Goal: Task Accomplishment & Management: Use online tool/utility

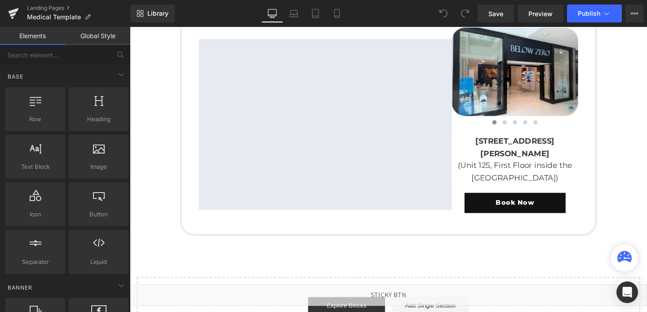
scroll to position [1786, 0]
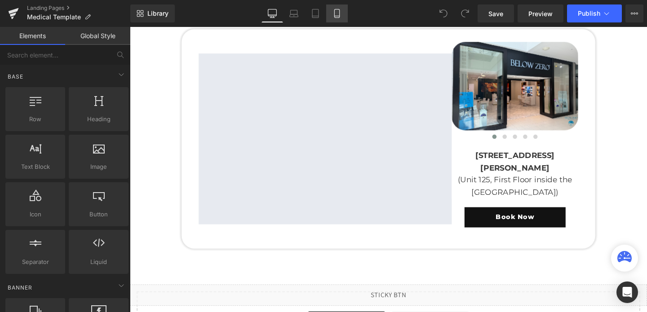
click at [338, 10] on icon at bounding box center [336, 13] width 9 height 9
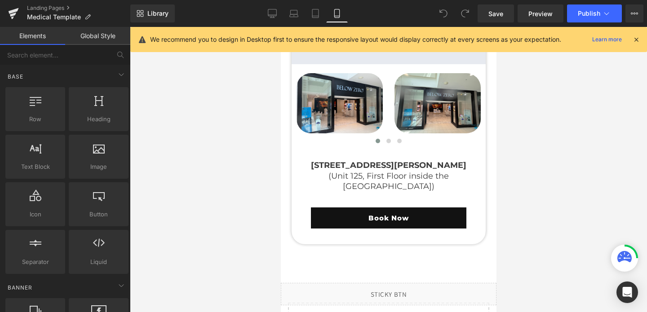
scroll to position [2796, 0]
click at [384, 209] on div "Book Now Button" at bounding box center [388, 218] width 194 height 21
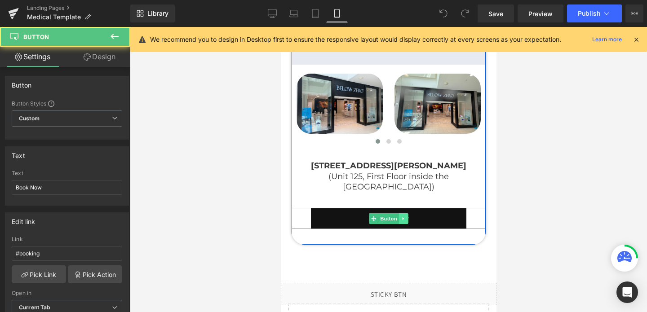
click at [402, 216] on icon at bounding box center [403, 218] width 5 height 5
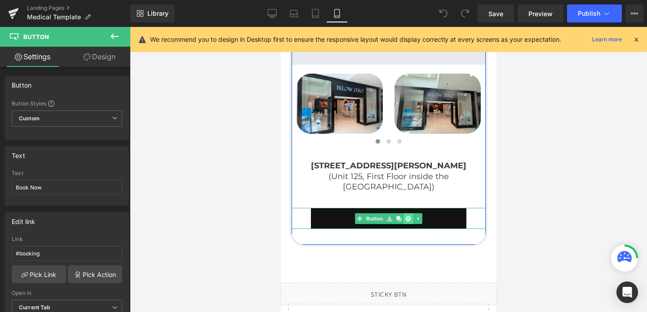
click at [405, 216] on icon at bounding box center [407, 218] width 5 height 5
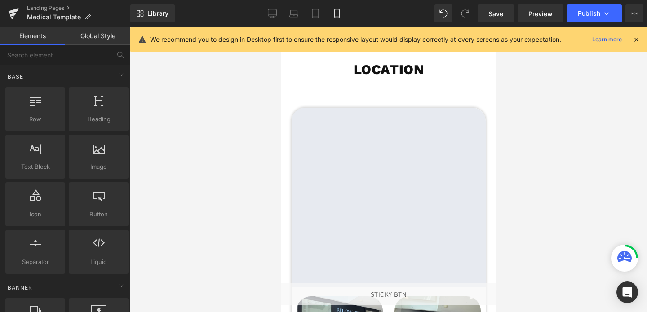
scroll to position [2572, 0]
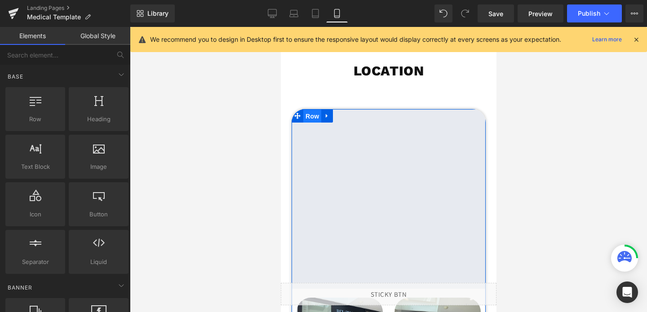
click at [314, 113] on span "Row" at bounding box center [312, 116] width 18 height 13
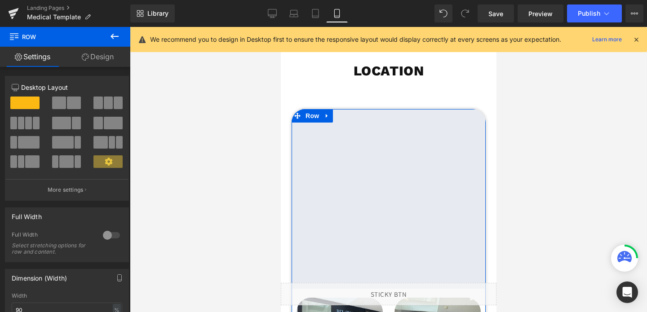
click at [88, 54] on link "Design" at bounding box center [97, 57] width 65 height 20
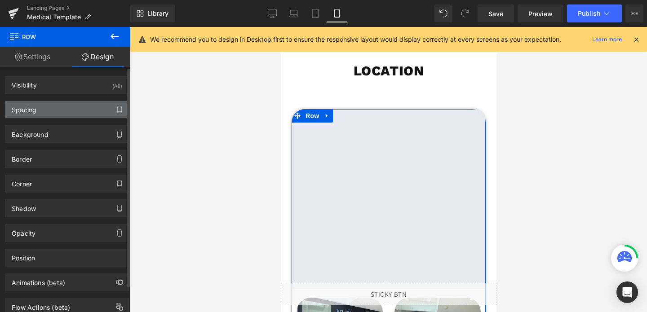
click at [46, 115] on div "Spacing" at bounding box center [66, 109] width 123 height 17
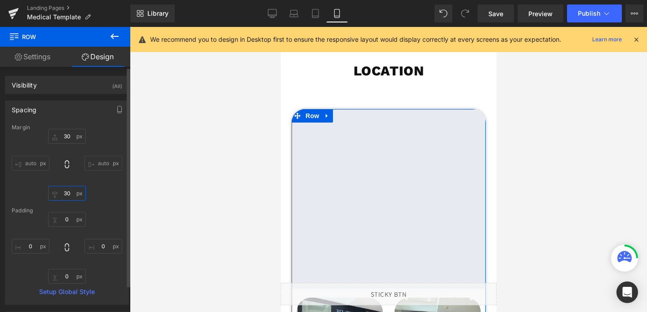
click at [63, 192] on input "30" at bounding box center [67, 193] width 38 height 15
click at [66, 275] on input "0" at bounding box center [67, 276] width 38 height 15
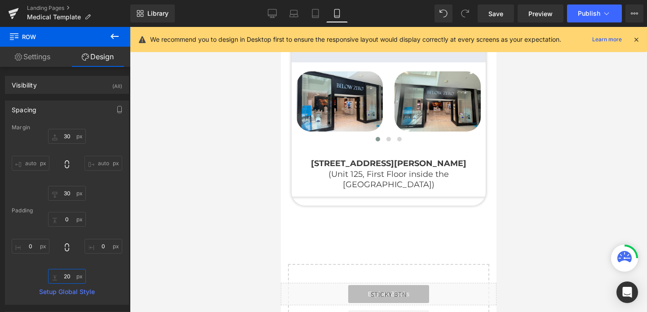
scroll to position [2844, 0]
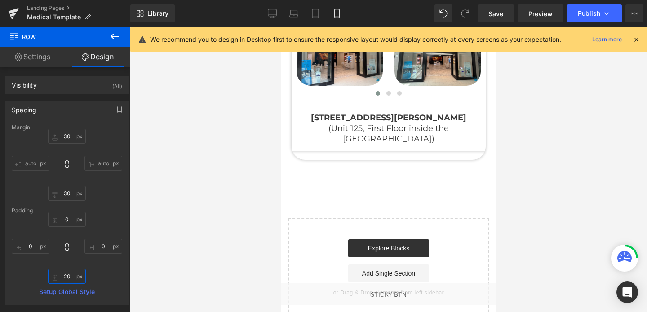
type input "2"
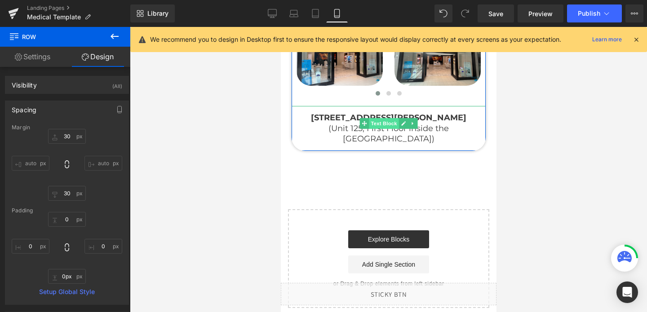
click at [386, 124] on span "Text Block" at bounding box center [383, 123] width 30 height 11
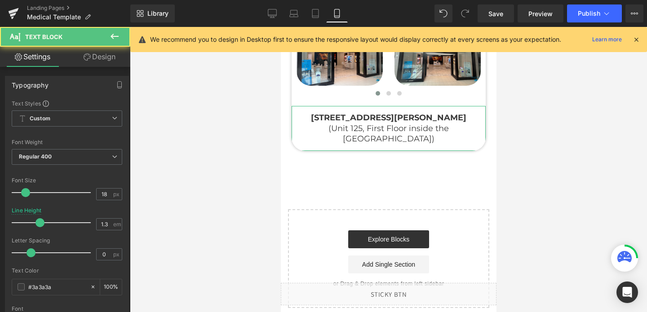
click at [94, 56] on link "Design" at bounding box center [99, 57] width 65 height 20
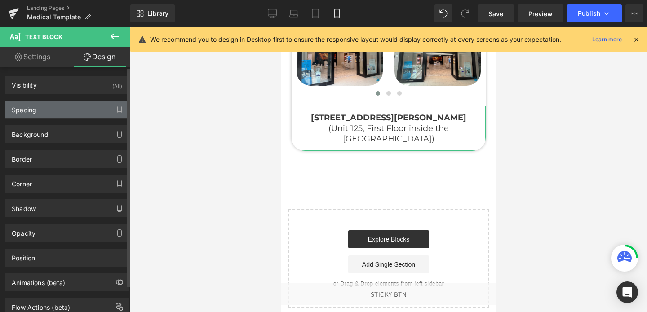
click at [36, 111] on div "Spacing" at bounding box center [66, 109] width 123 height 17
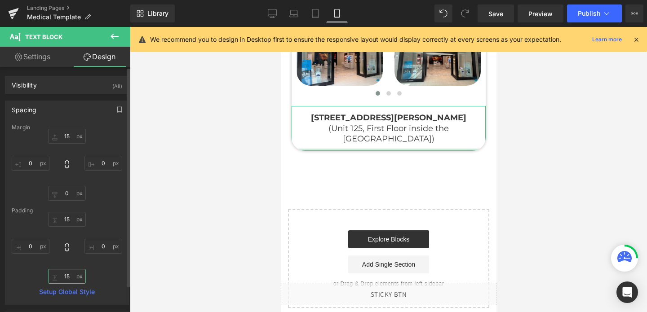
click at [66, 278] on input "15" at bounding box center [67, 276] width 38 height 15
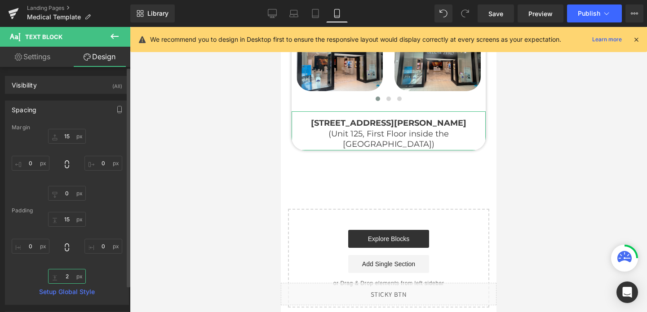
type input "20"
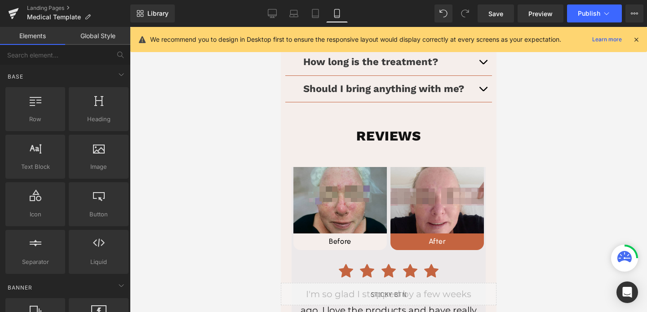
scroll to position [2163, 0]
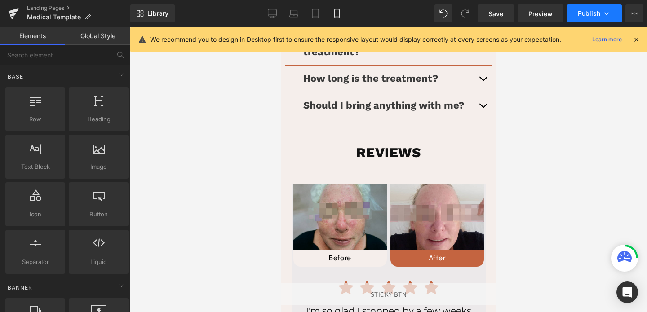
click at [576, 18] on button "Publish" at bounding box center [594, 13] width 55 height 18
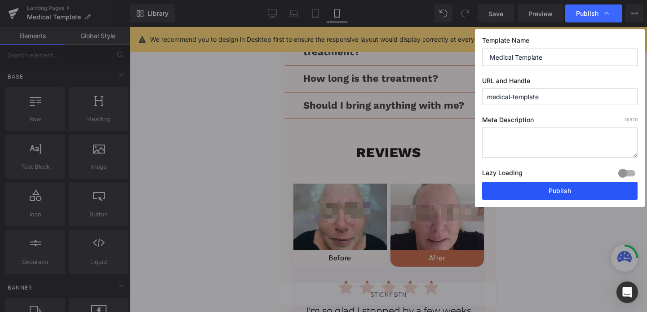
click at [540, 194] on button "Publish" at bounding box center [559, 191] width 155 height 18
